Goal: Find specific page/section: Find specific page/section

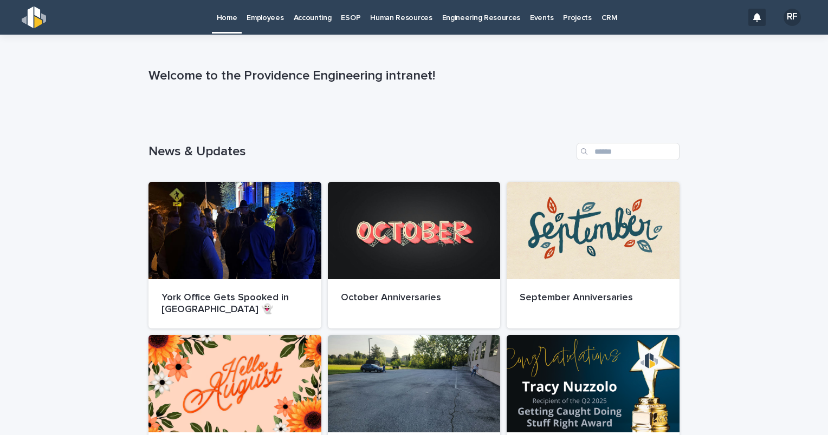
click at [282, 21] on div "Employees" at bounding box center [265, 11] width 47 height 23
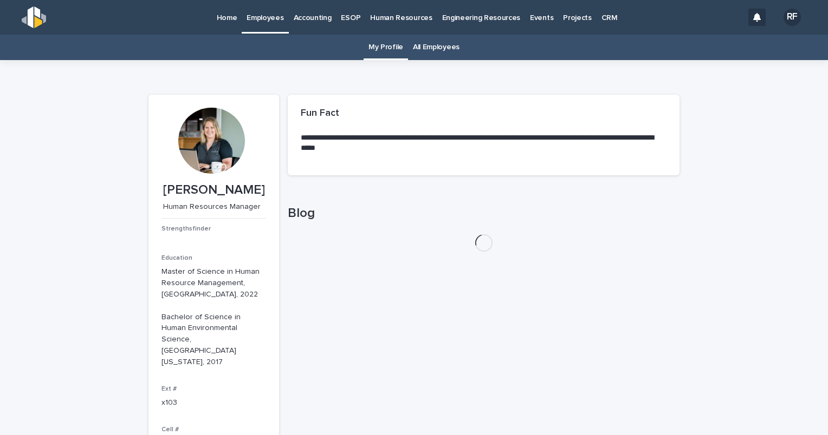
click at [434, 54] on link "All Employees" at bounding box center [436, 47] width 47 height 25
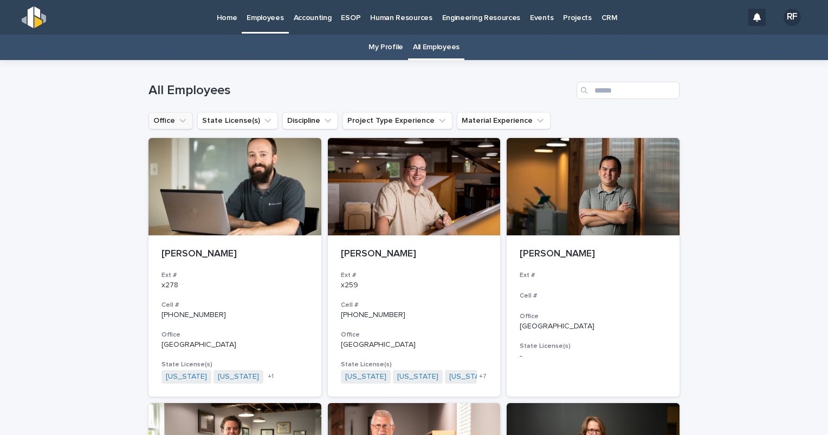
click at [177, 124] on icon "Office" at bounding box center [182, 120] width 11 height 11
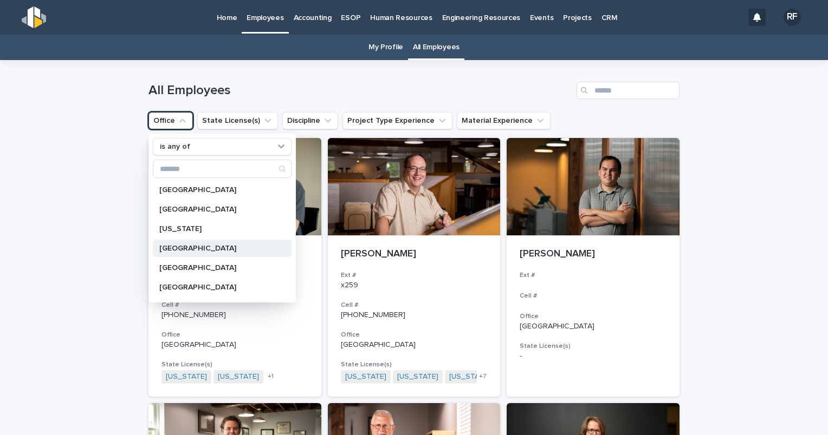
click at [192, 251] on div "[GEOGRAPHIC_DATA]" at bounding box center [222, 248] width 139 height 17
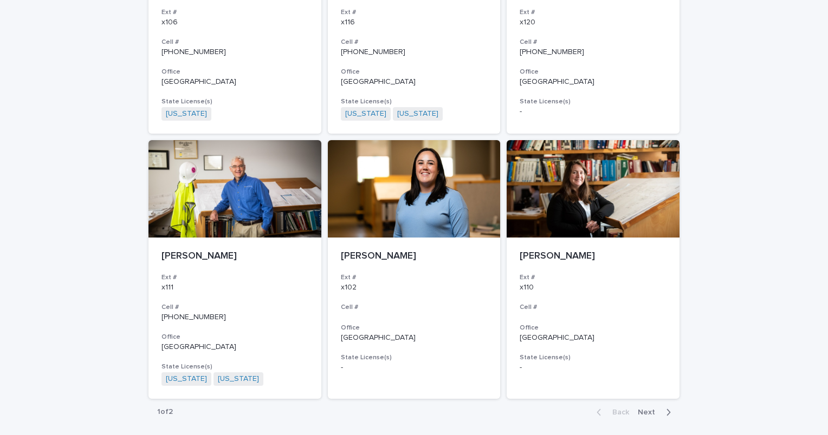
scroll to position [1916, 0]
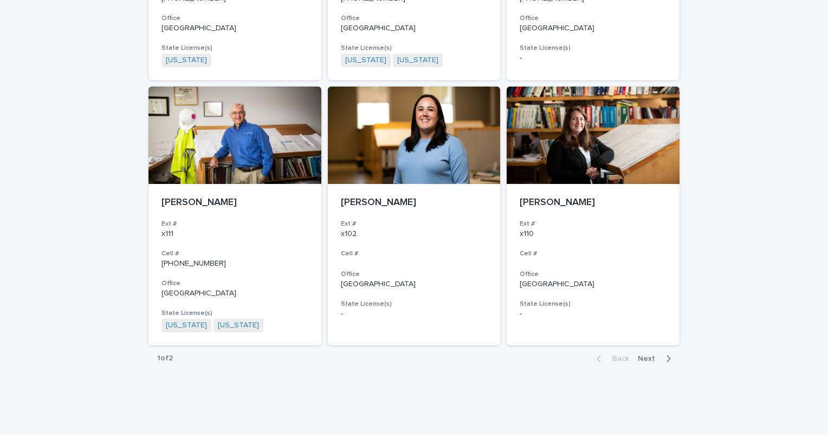
click at [645, 355] on span "Next" at bounding box center [650, 359] width 24 height 8
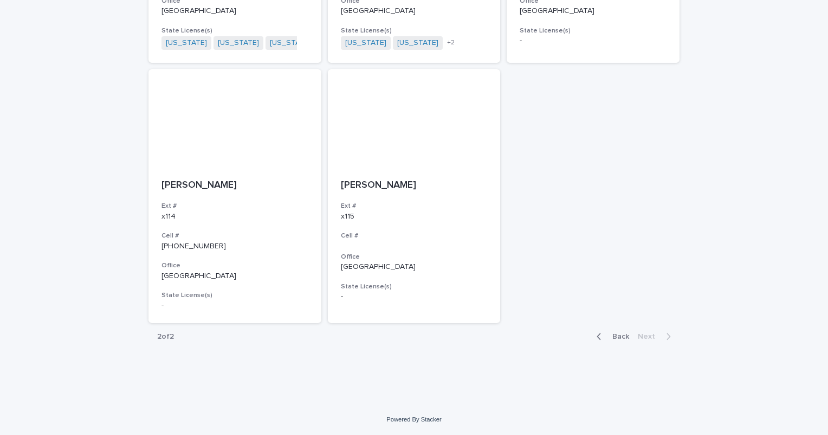
scroll to position [599, 0]
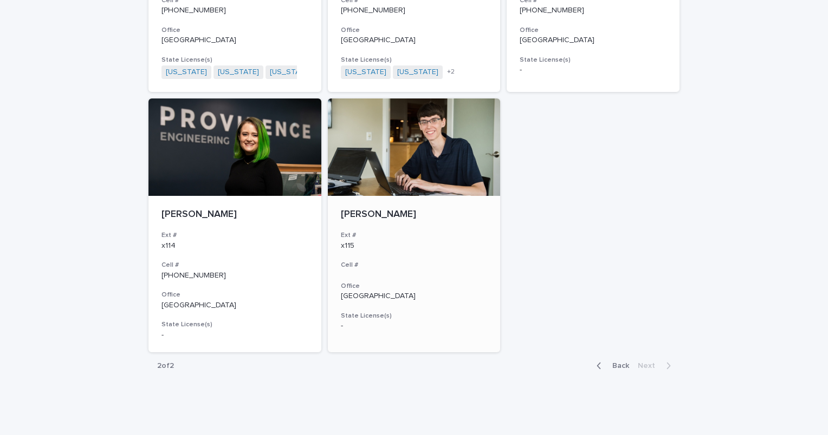
click at [431, 159] on div at bounding box center [414, 147] width 173 height 97
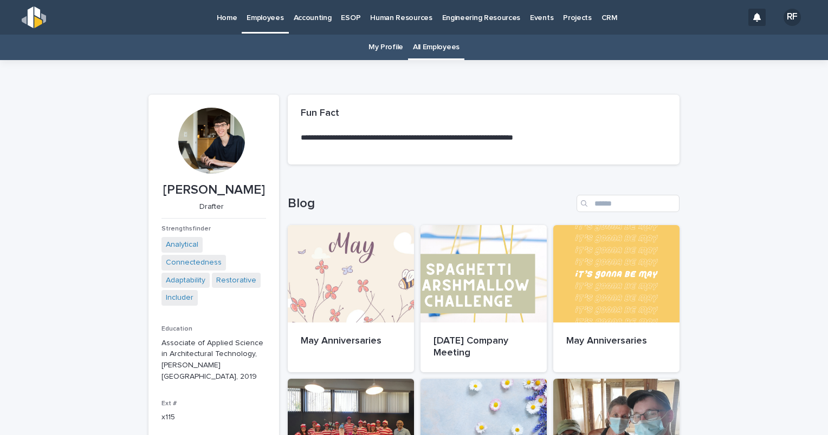
click at [387, 47] on link "My Profile" at bounding box center [385, 47] width 35 height 25
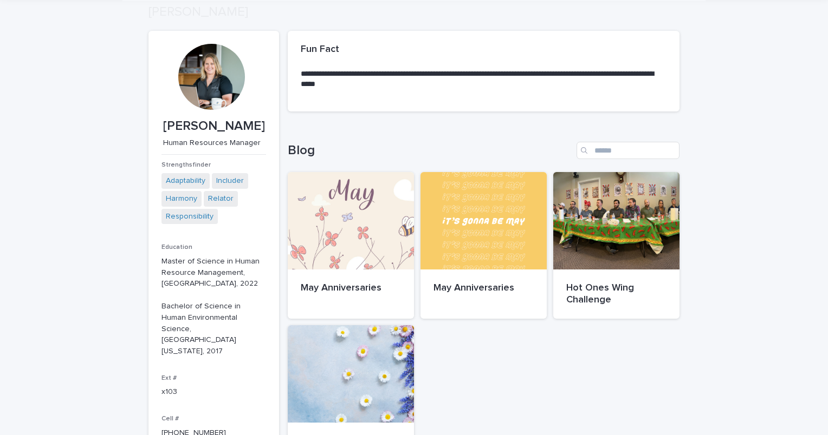
scroll to position [108, 0]
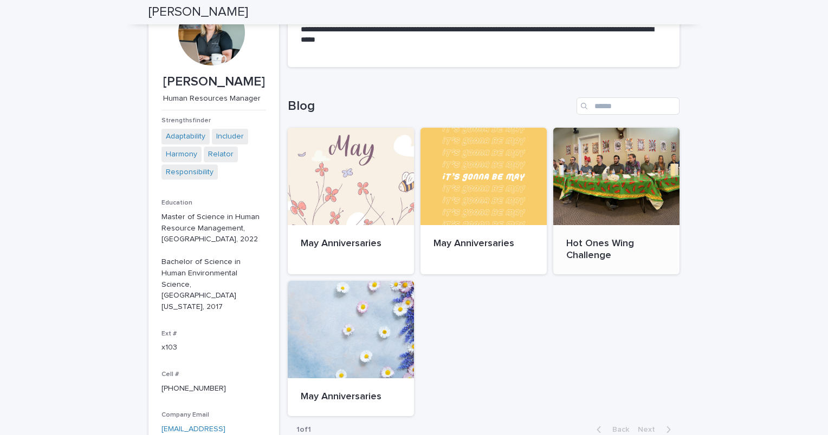
click at [610, 251] on p "Hot Ones Wing Challenge" at bounding box center [616, 249] width 100 height 23
